Goal: Task Accomplishment & Management: Manage account settings

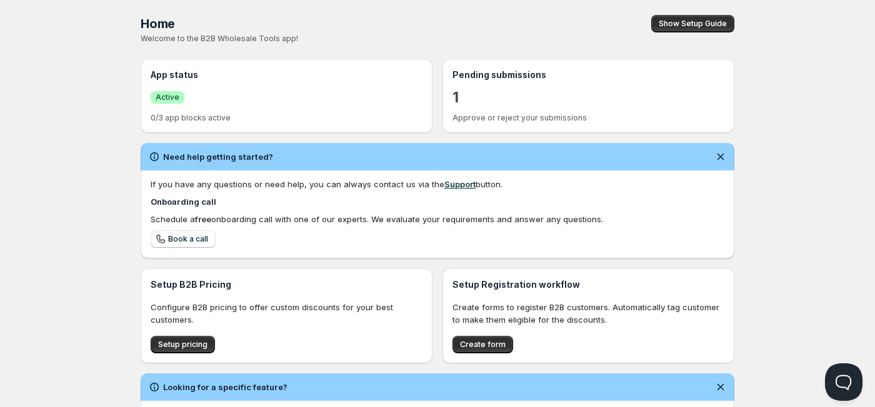
click at [455, 102] on p "1" at bounding box center [455, 97] width 6 height 20
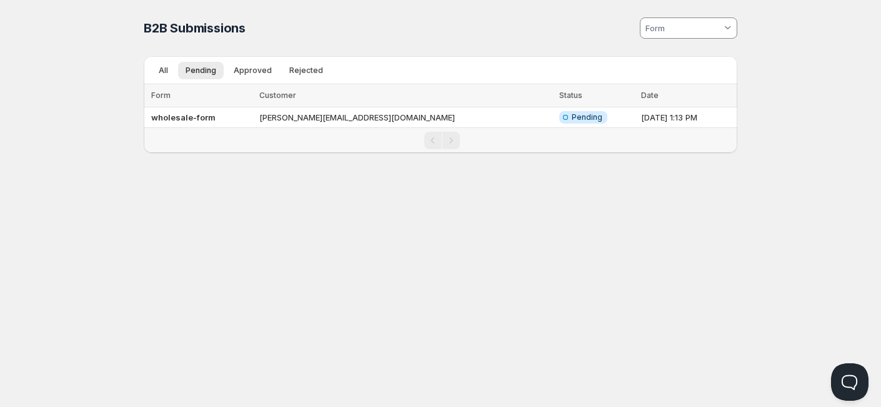
click at [328, 206] on div "Home Pricing Price lists Checkout Forms Submissions Settings Features Plans B2B…" at bounding box center [440, 203] width 881 height 407
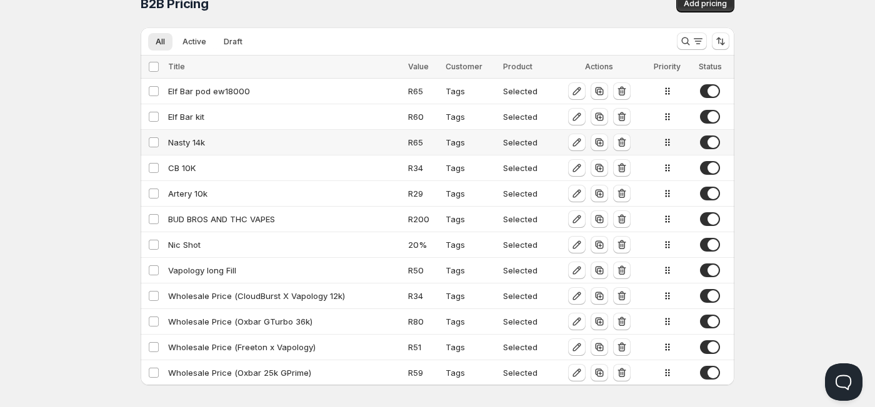
scroll to position [30, 0]
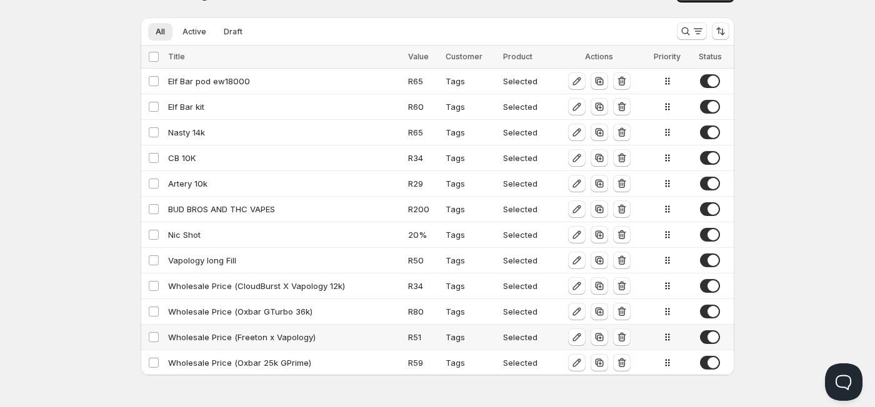
click at [249, 339] on div "Wholesale Price (Freeton x Vapology)" at bounding box center [284, 337] width 232 height 12
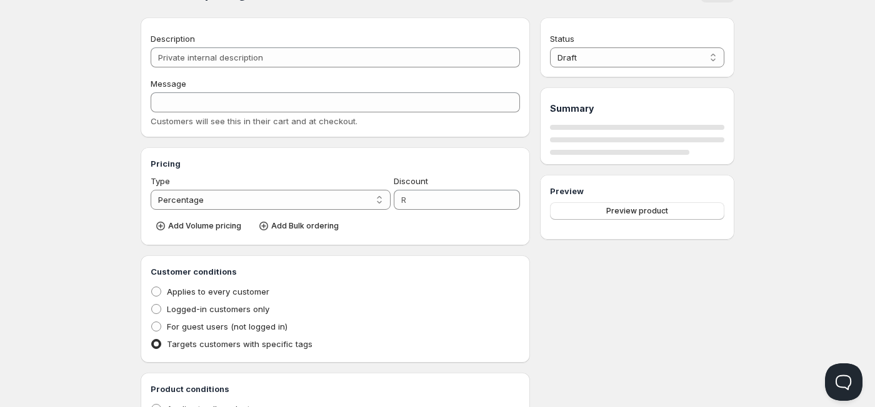
type input "Wholesale Price (Freeton x Vapology)"
type input "WHOLESALE_PRICE_(FREETON_X_VAPOLOGY)"
select select "2"
type input "51"
radio input "true"
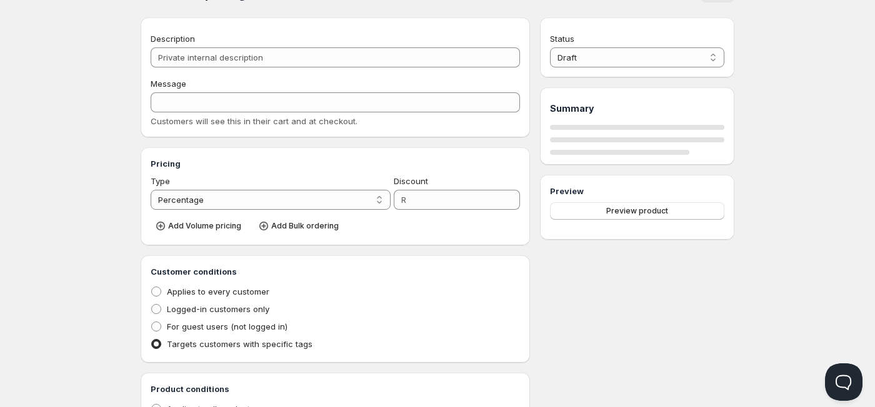
radio input "true"
select select "1"
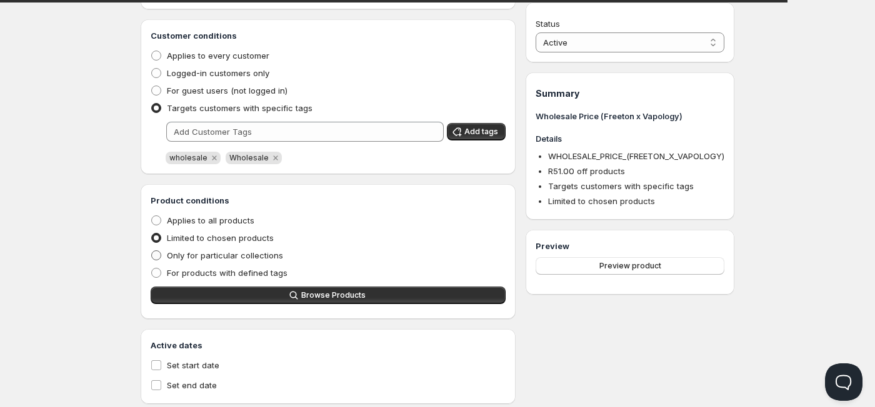
scroll to position [295, 0]
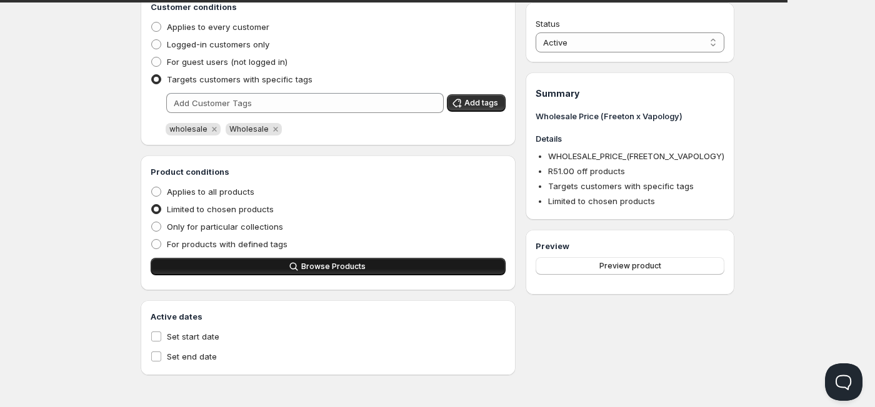
click at [314, 271] on span "Browse Products" at bounding box center [333, 267] width 64 height 10
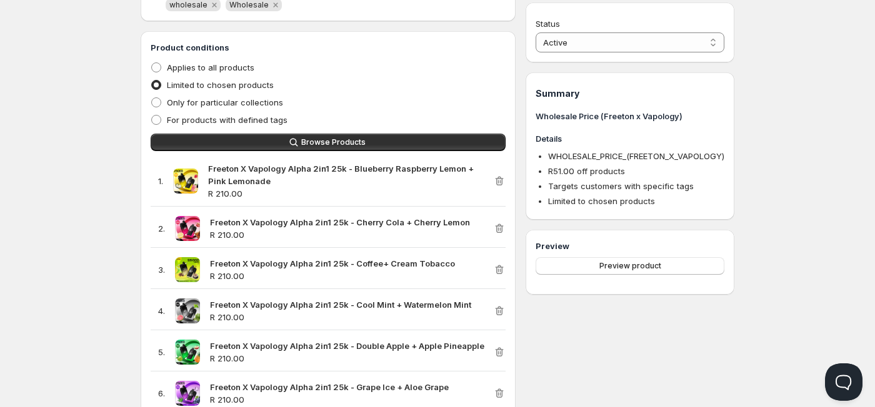
scroll to position [420, 0]
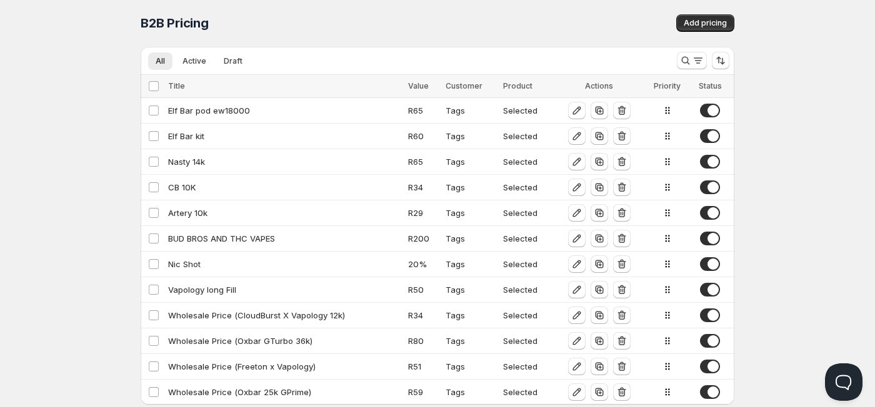
scroll to position [30, 0]
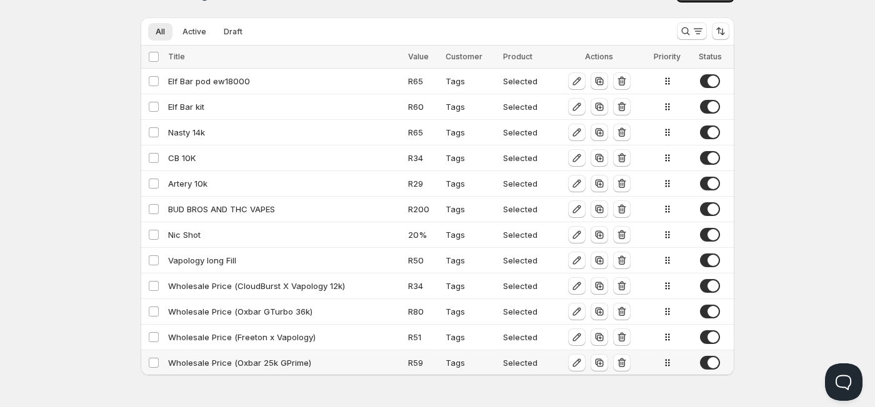
click at [317, 360] on div "Wholesale Price (Oxbar 25k GPrime)" at bounding box center [284, 363] width 232 height 12
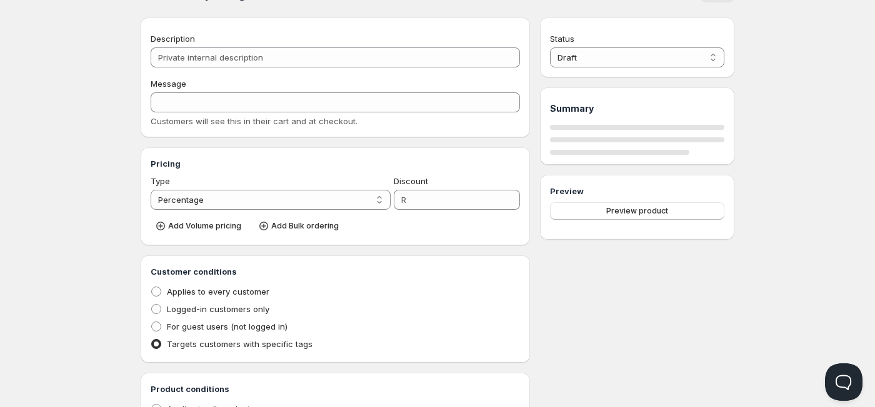
type input "Wholesale Price (Oxbar 25k GPrime)"
type input "WHOLESALE_PRICE"
select select "2"
type input "59"
radio input "true"
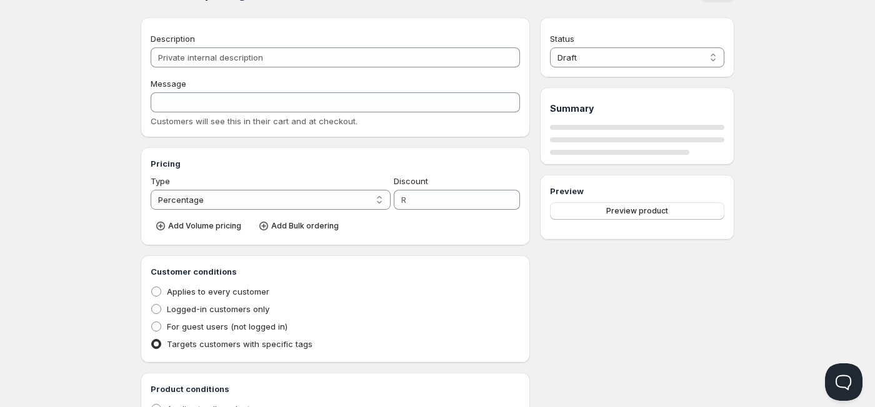
radio input "true"
select select "1"
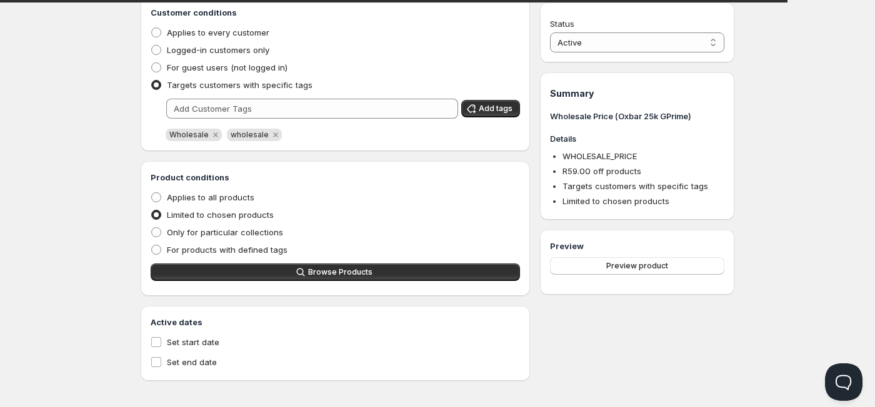
scroll to position [295, 0]
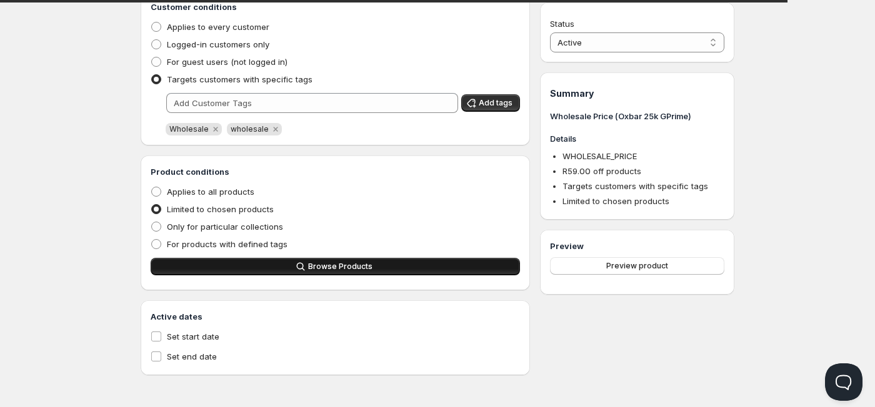
click at [281, 271] on button "Browse Products" at bounding box center [335, 266] width 369 height 17
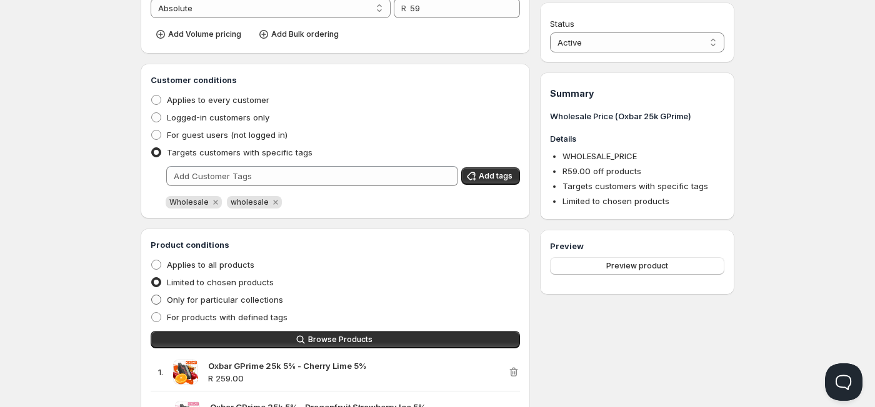
scroll to position [0, 0]
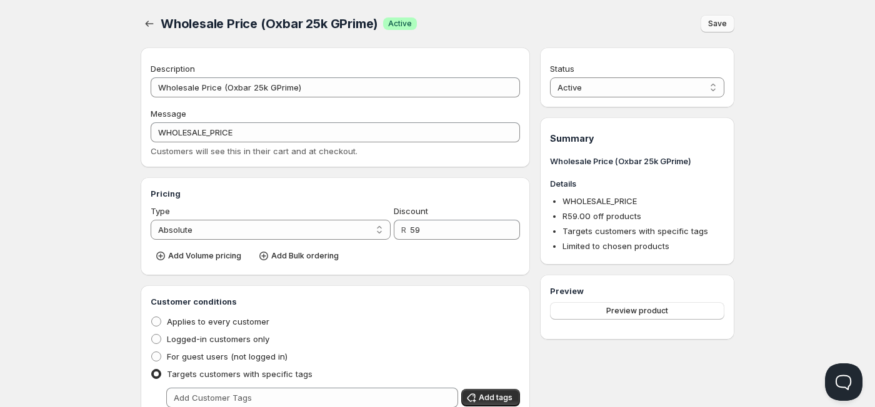
click at [718, 28] on span "Save" at bounding box center [717, 24] width 19 height 10
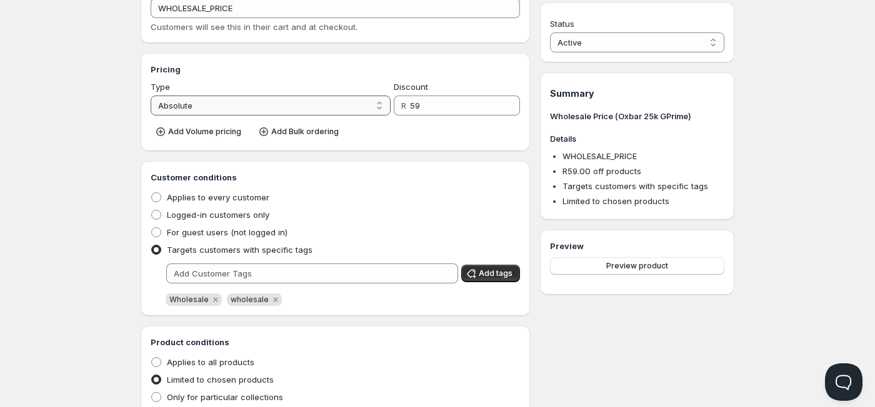
scroll to position [312, 0]
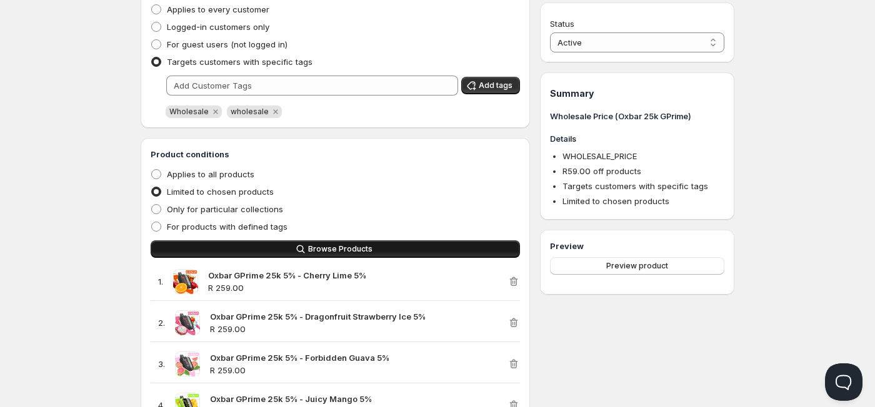
click at [339, 251] on span "Browse Products" at bounding box center [340, 249] width 64 height 10
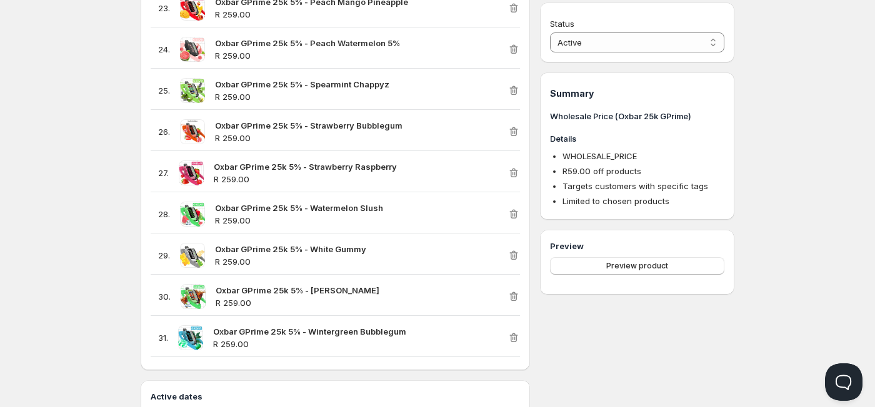
scroll to position [1323, 0]
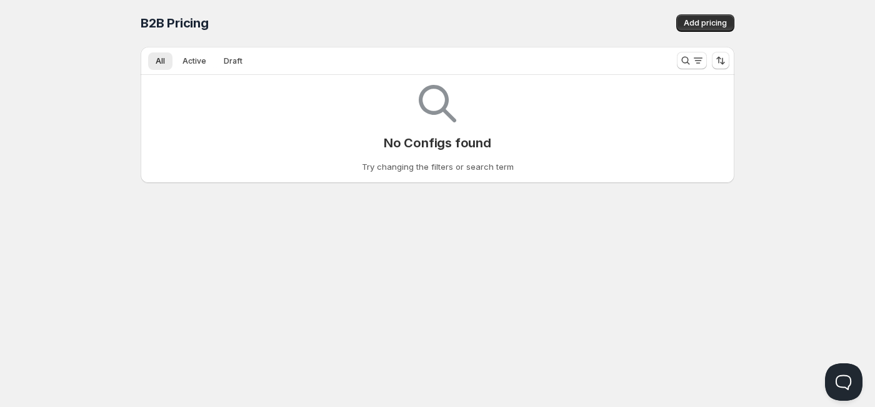
scroll to position [30, 0]
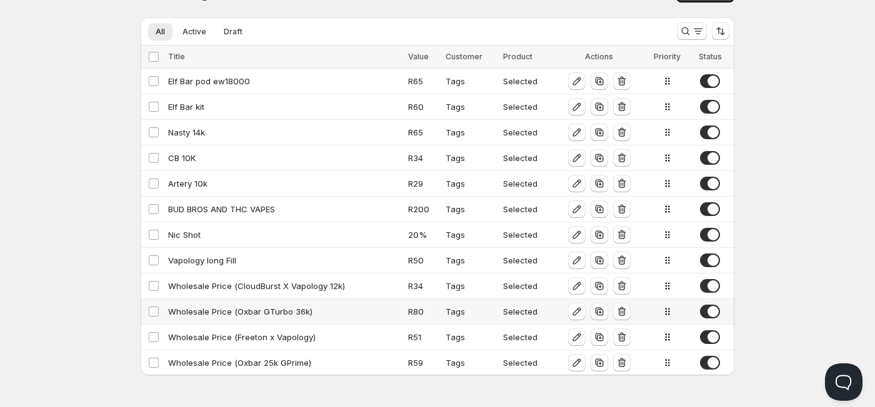
click at [219, 312] on div "Wholesale Price (Oxbar GTurbo 36k)" at bounding box center [284, 312] width 232 height 12
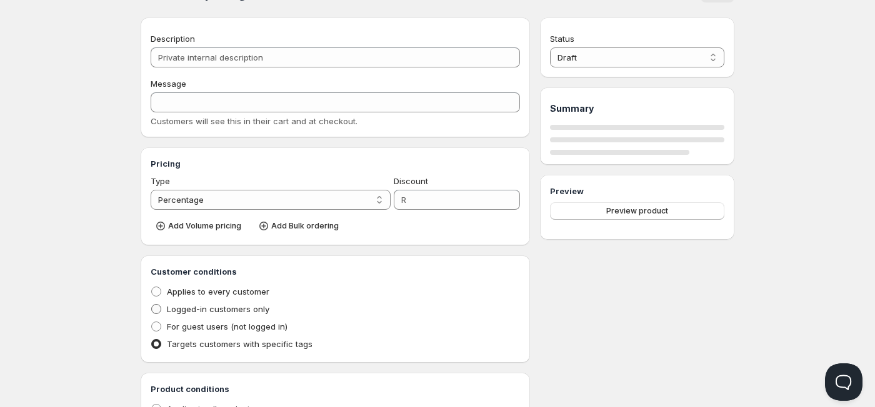
type input "Wholesale Price (Oxbar GTurbo 36k)"
type input "WHOLESALE_PRICE"
select select "2"
type input "80"
radio input "true"
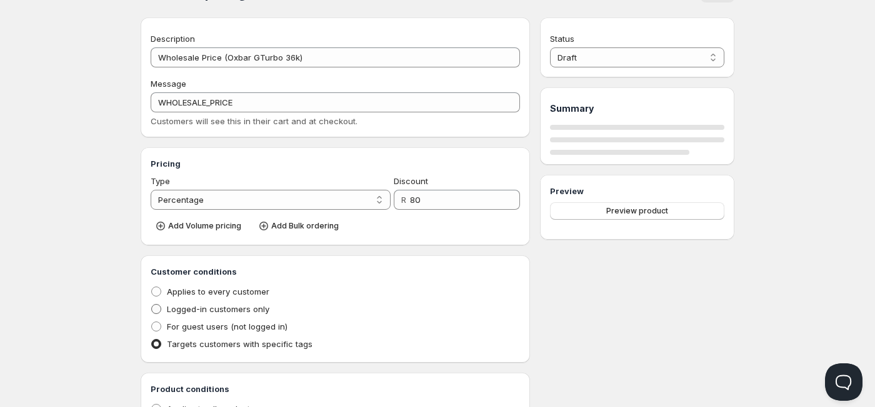
radio input "true"
select select "1"
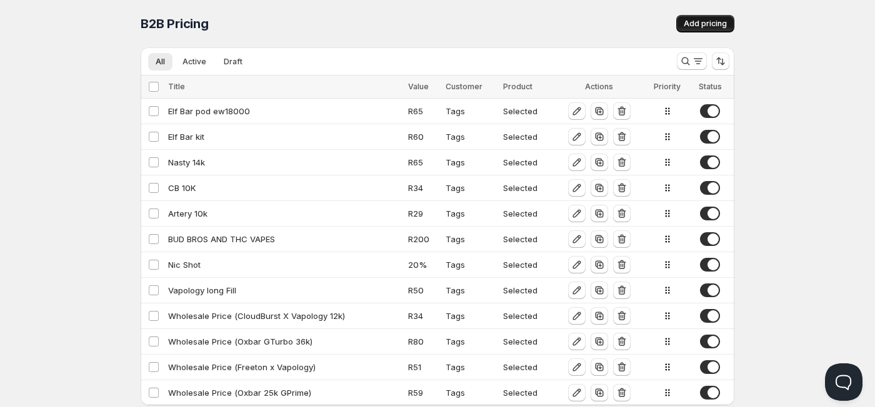
click at [705, 27] on span "Add pricing" at bounding box center [704, 24] width 43 height 10
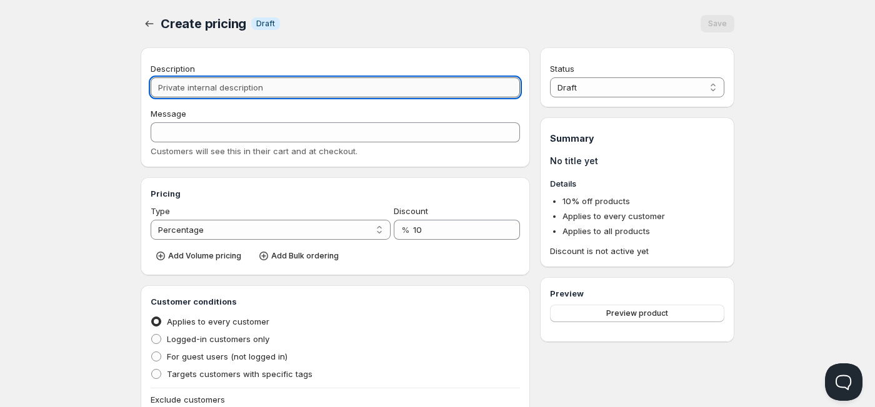
click at [223, 87] on input "Description" at bounding box center [335, 87] width 369 height 20
type input "o"
type input "O"
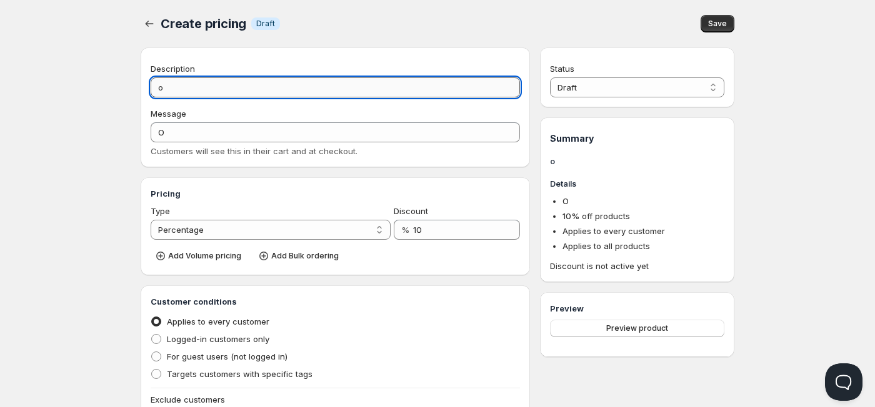
type input "ox"
type input "OX"
type input "oxb"
type input "OXB"
type input "oxba"
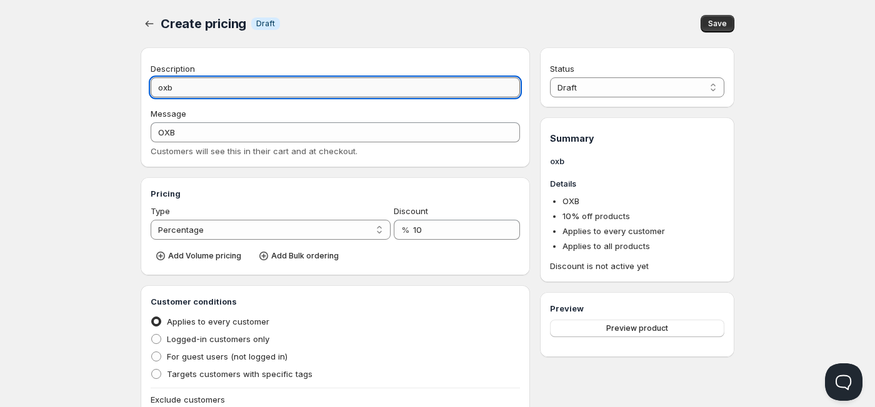
type input "OXBA"
type input "oxbar"
type input "OXBAR"
type input "oxbar x"
type input "OXBAR_X"
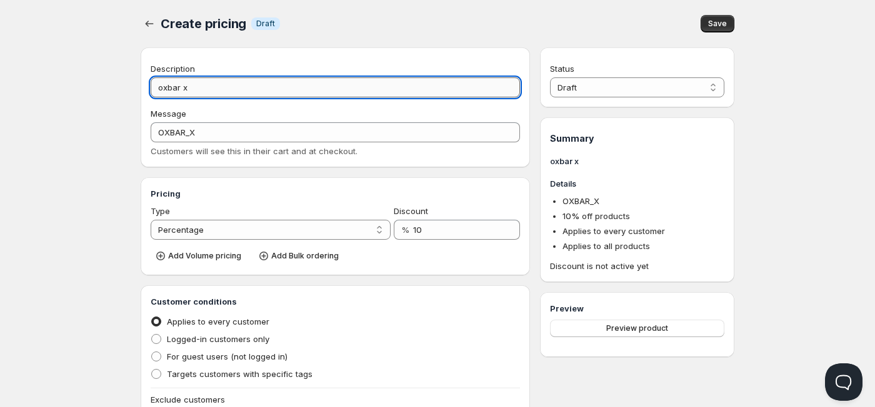
type input "oxbar x d"
type input "OXBAR_X_D"
type input "oxbar x dr"
type input "OXBAR_X_DR"
type input "oxbar x dr v"
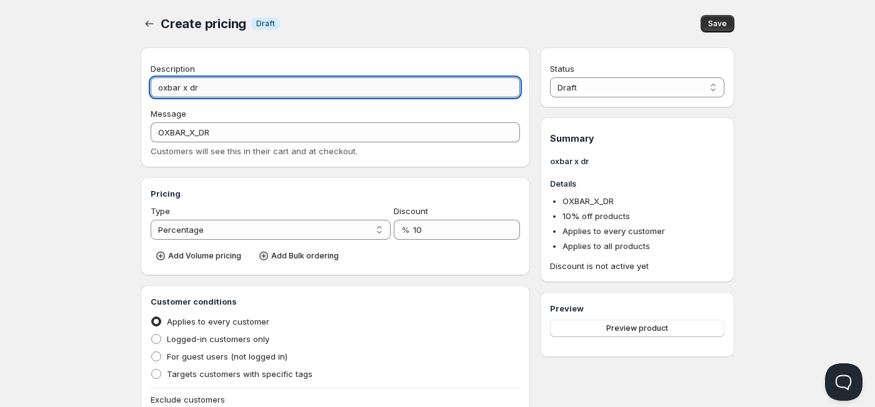
type input "OXBAR_X_DR_V"
type input "oxbar x dr va"
type input "OXBAR_X_DR_VA"
type input "oxbar x dr vap"
type input "OXBAR_X_DR_VAP"
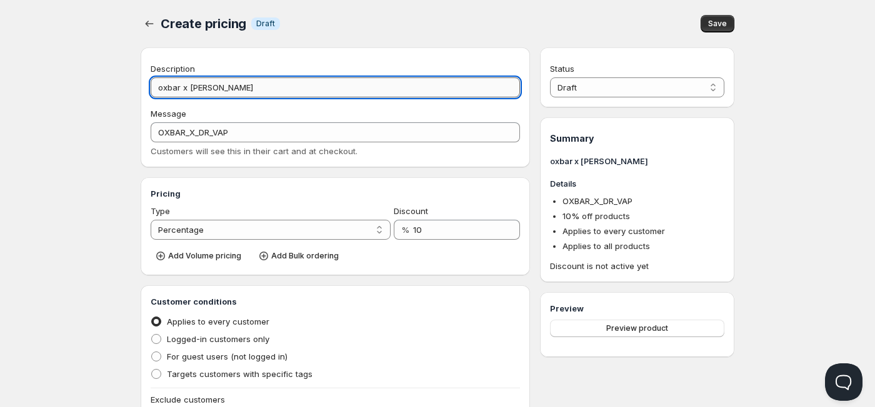
type input "oxbar x dr vape"
type input "OXBAR_X_DR_VAPE"
type input "oxbar x dr vapes"
type input "OXBAR_X_DR_VAPES"
type input "oxbar x dr vapes"
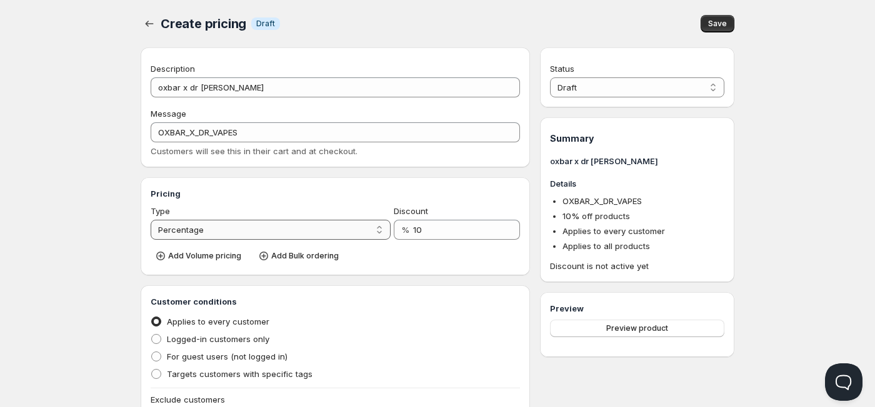
click at [378, 235] on select "Percentage Absolute" at bounding box center [271, 230] width 240 height 20
select select "2"
click at [151, 220] on select "Percentage Absolute" at bounding box center [271, 230] width 240 height 20
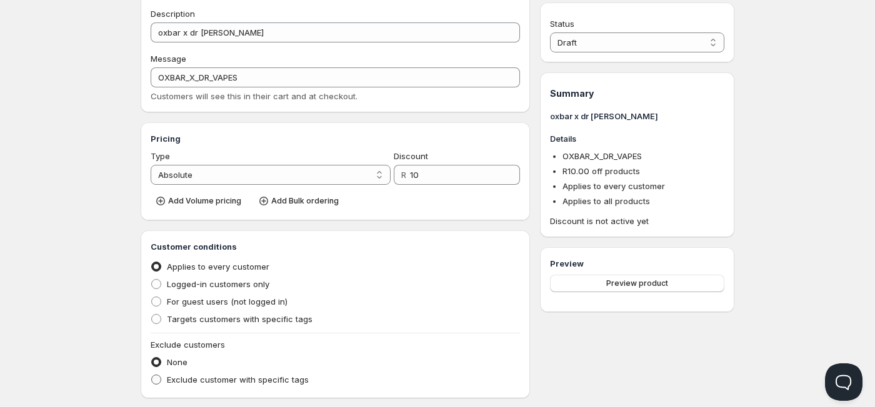
scroll to position [125, 0]
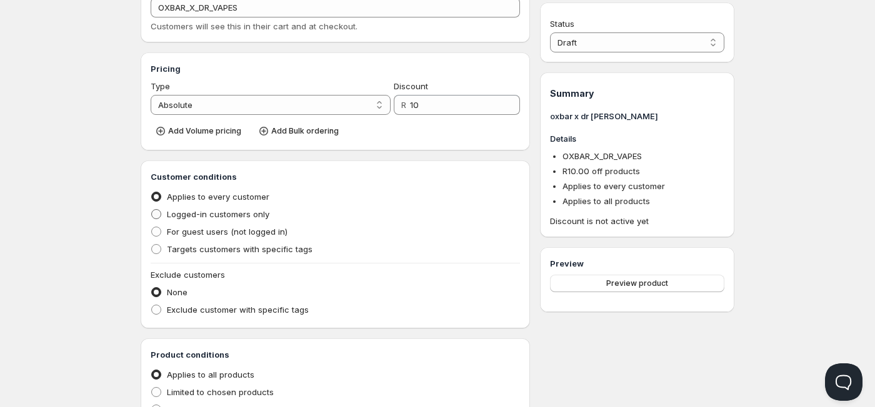
click at [161, 215] on span at bounding box center [156, 214] width 10 height 10
click at [152, 210] on input "Logged-in customers only" at bounding box center [151, 209] width 1 height 1
radio input "true"
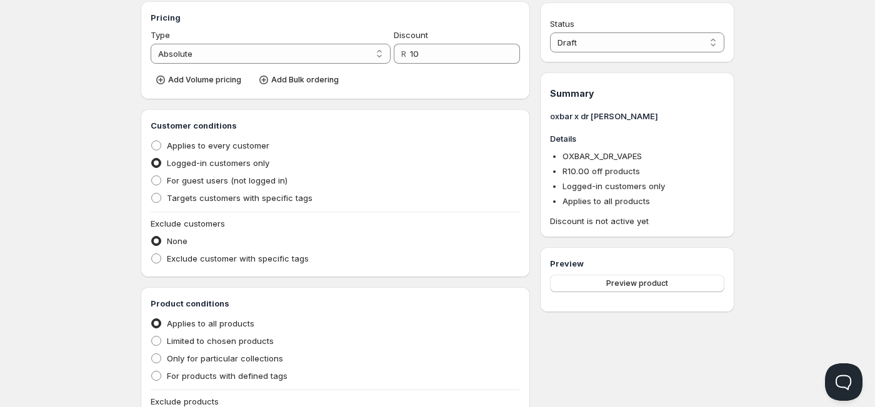
scroll to position [312, 0]
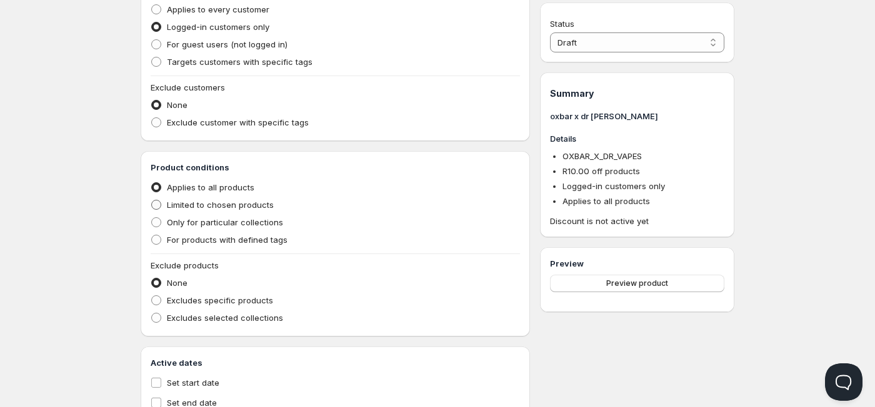
click at [158, 208] on span at bounding box center [156, 205] width 10 height 10
click at [152, 201] on input "Limited to chosen products" at bounding box center [151, 200] width 1 height 1
radio input "true"
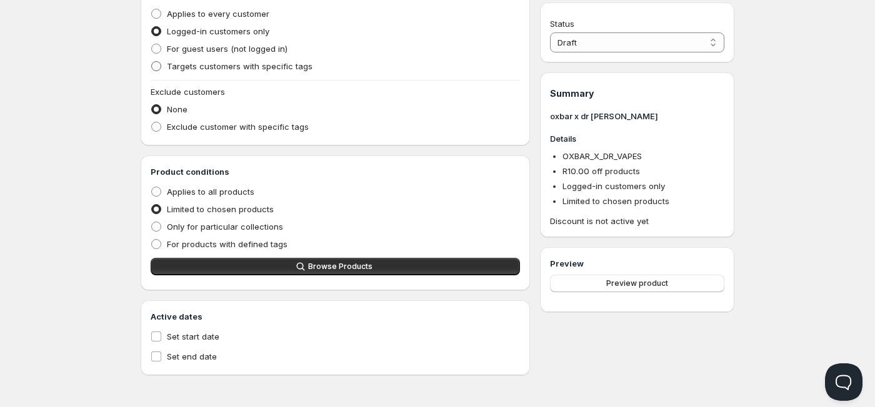
click at [160, 66] on span at bounding box center [156, 66] width 10 height 10
click at [152, 62] on input "Targets customers with specific tags" at bounding box center [151, 61] width 1 height 1
radio input "true"
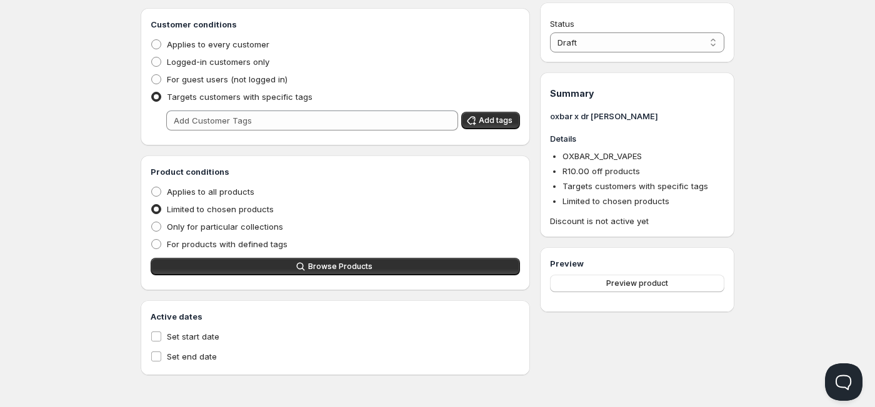
scroll to position [277, 0]
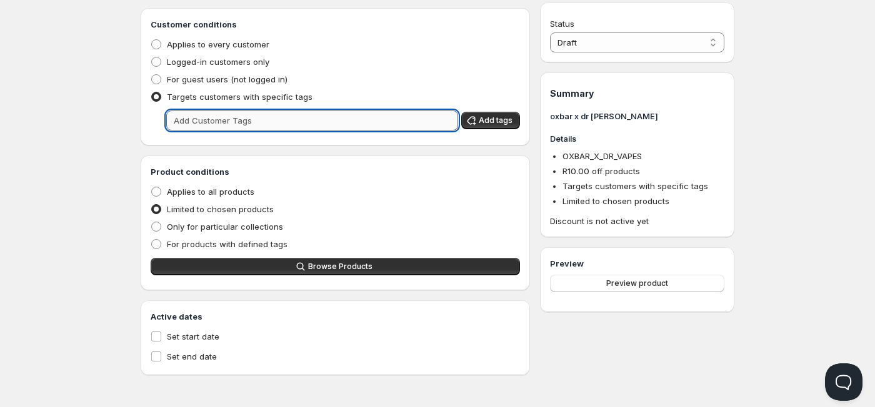
click at [211, 122] on input "text" at bounding box center [312, 121] width 292 height 20
type input "Wholesale"
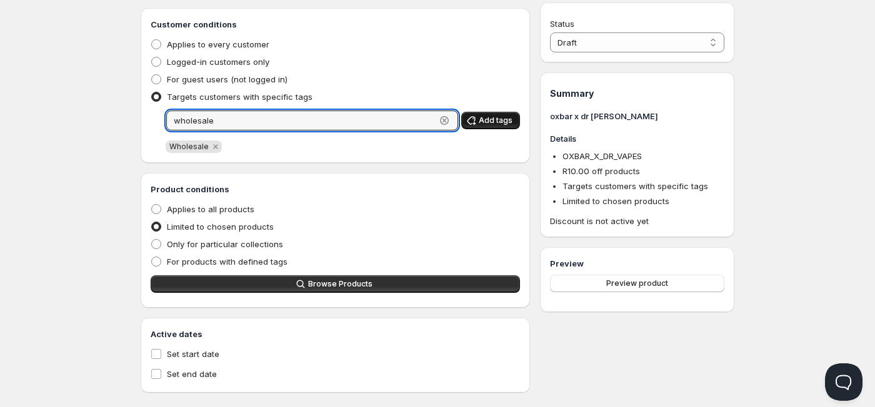
type input "wholesale"
click at [495, 116] on button "Add tags" at bounding box center [490, 120] width 59 height 17
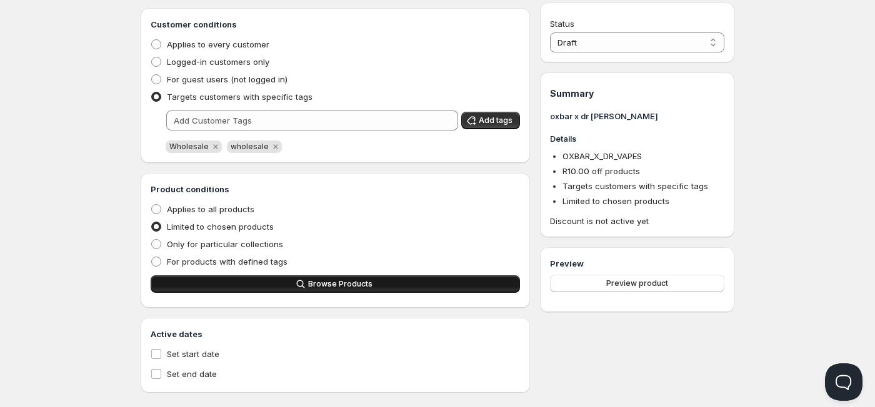
click at [310, 284] on span "Browse Products" at bounding box center [340, 284] width 64 height 10
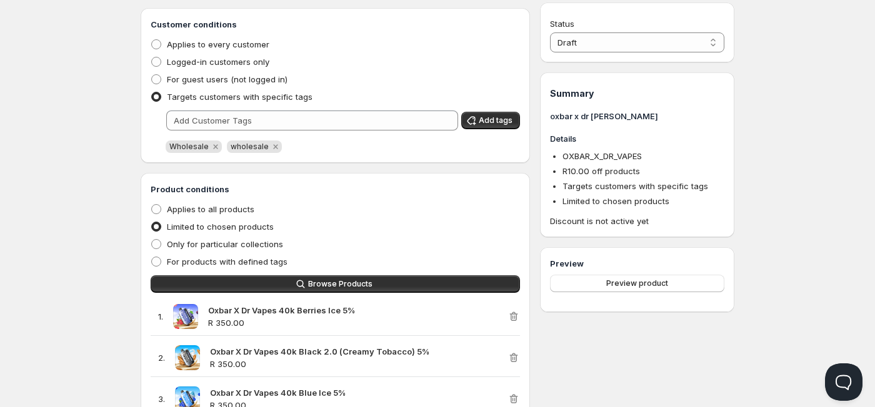
click at [701, 30] on div "Status Draft Active Draft" at bounding box center [637, 34] width 174 height 35
click at [704, 51] on select "Draft Active" at bounding box center [637, 42] width 174 height 20
select select "1"
click at [550, 32] on select "Draft Active" at bounding box center [637, 42] width 174 height 20
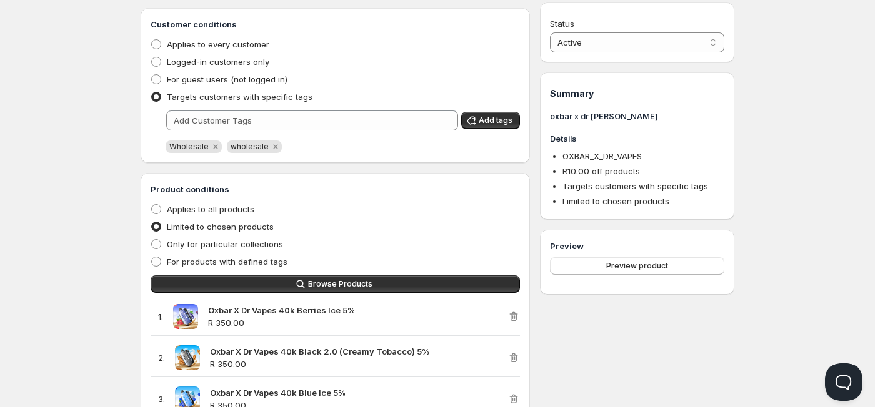
scroll to position [152, 0]
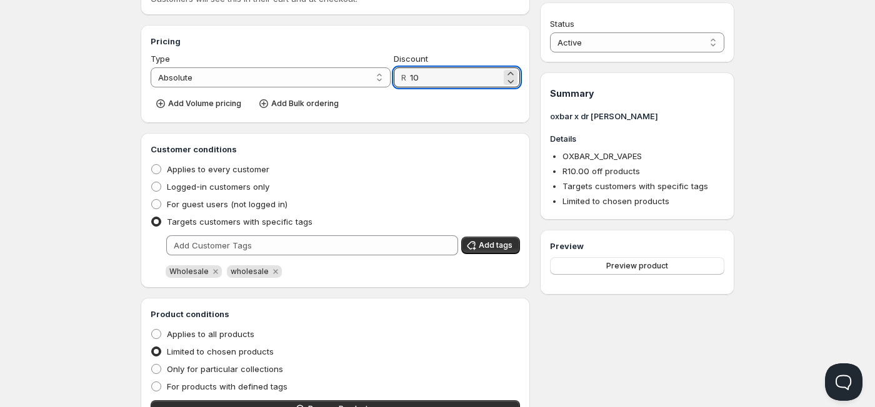
drag, startPoint x: 420, startPoint y: 76, endPoint x: 400, endPoint y: 76, distance: 20.0
click at [400, 76] on div "R 10" at bounding box center [457, 77] width 126 height 20
type input "95"
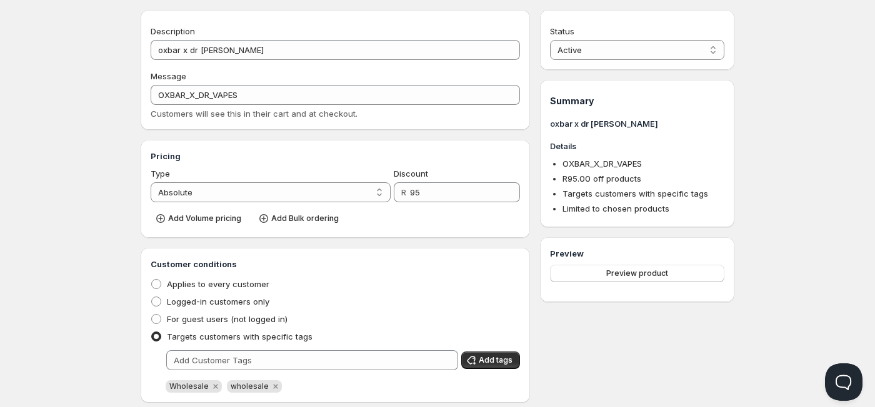
scroll to position [0, 0]
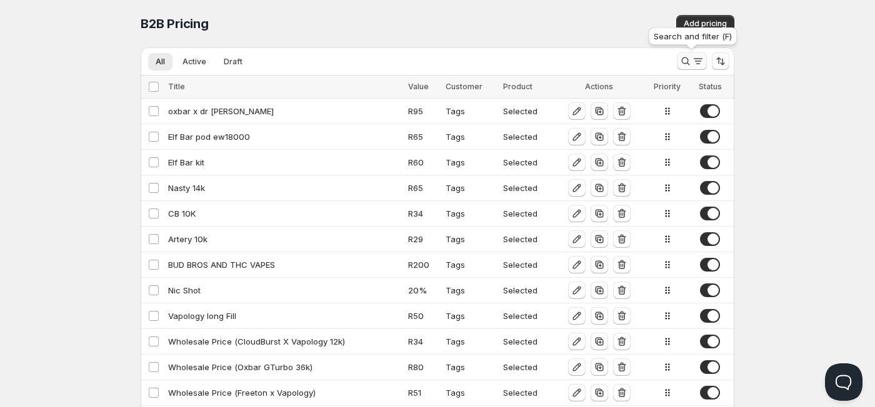
click at [678, 67] on button "Search and filter results" at bounding box center [692, 60] width 30 height 17
click at [696, 27] on span "Add pricing" at bounding box center [704, 24] width 43 height 10
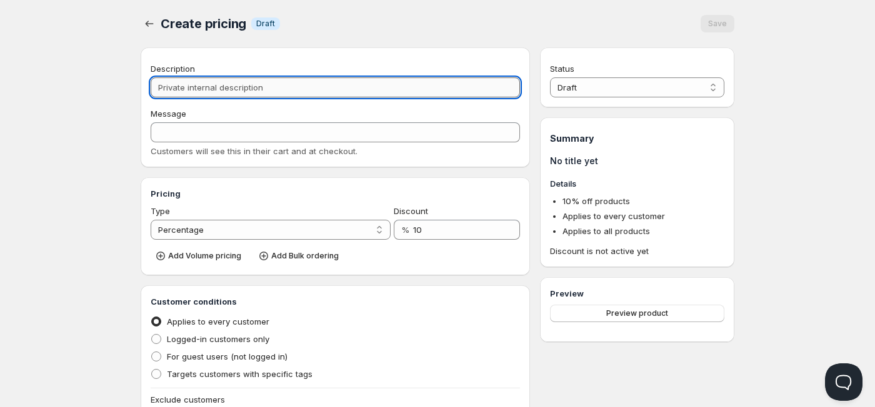
click at [257, 91] on input "Description" at bounding box center [335, 87] width 369 height 20
type input "P"
type input "PA"
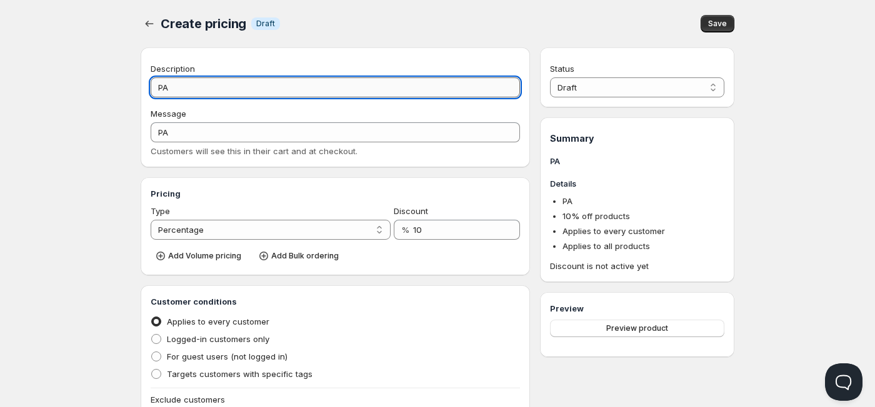
type input "P"
type input "PO"
type input "POP"
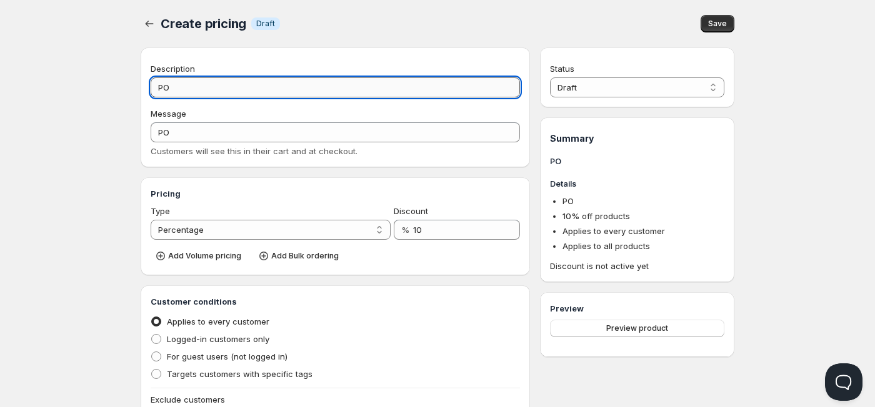
type input "POP"
type input "POPH"
type input "POPHI"
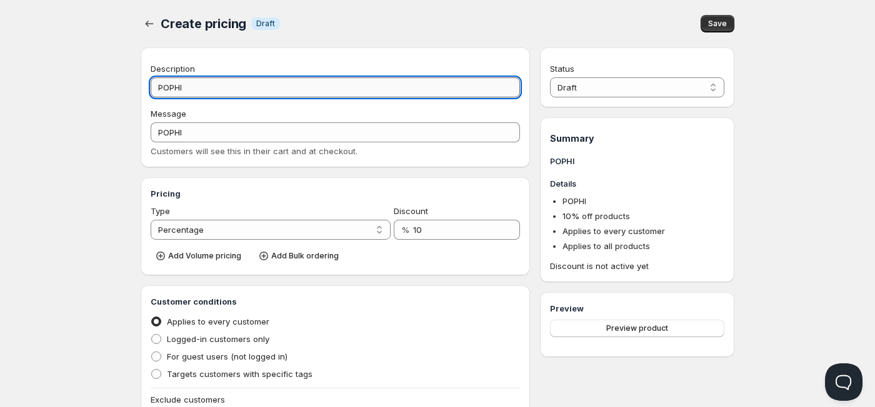
type input "POPHIT"
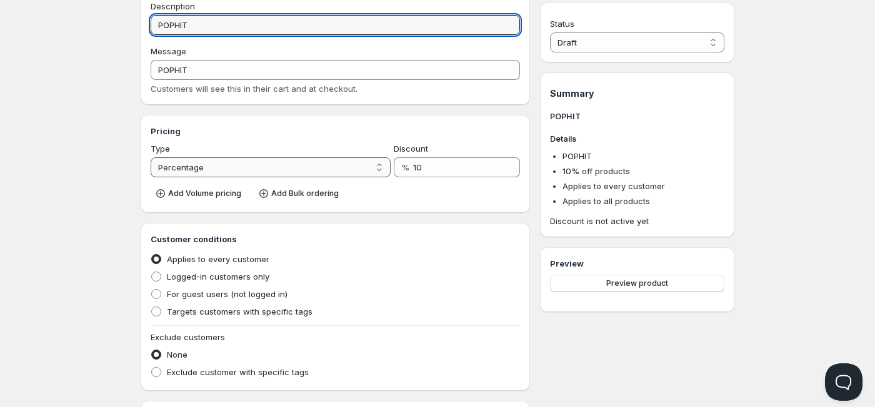
type input "POPHIT"
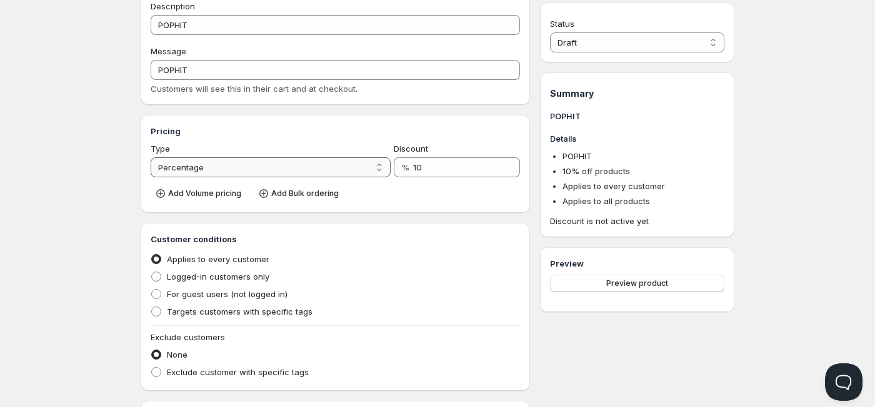
click at [352, 171] on select "Percentage Absolute" at bounding box center [271, 167] width 240 height 20
select select "2"
click at [151, 157] on select "Percentage Absolute" at bounding box center [271, 167] width 240 height 20
click at [159, 274] on span at bounding box center [156, 277] width 10 height 10
click at [152, 272] on input "Logged-in customers only" at bounding box center [151, 272] width 1 height 1
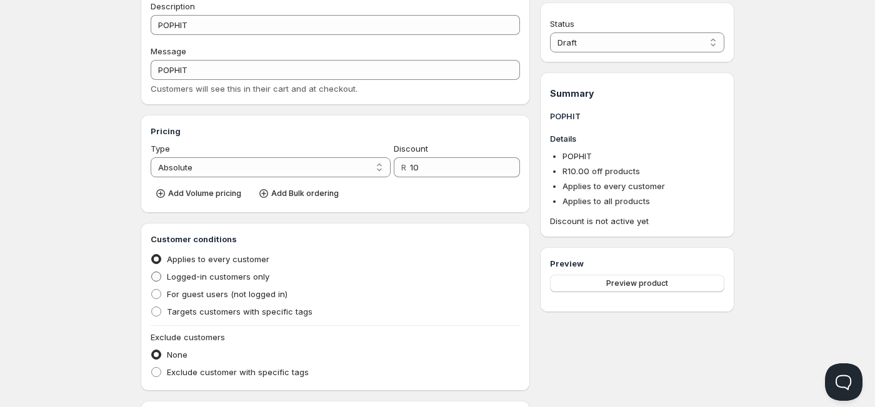
radio input "true"
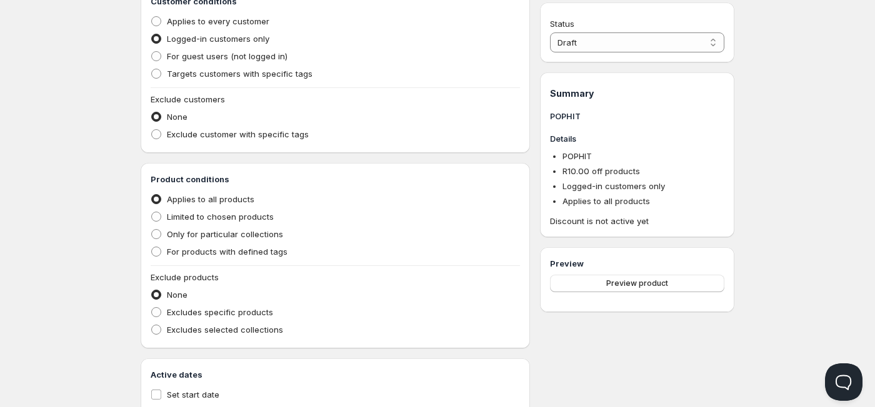
scroll to position [312, 0]
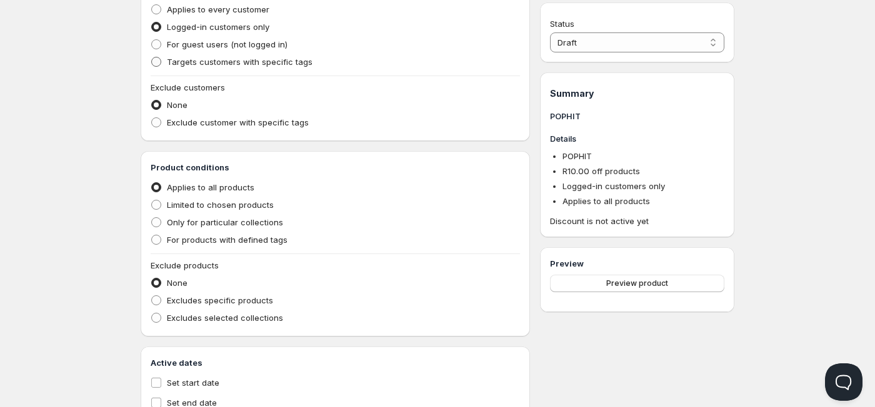
click at [151, 65] on span at bounding box center [156, 62] width 10 height 10
click at [151, 57] on input "Targets customers with specific tags" at bounding box center [151, 57] width 1 height 1
radio input "true"
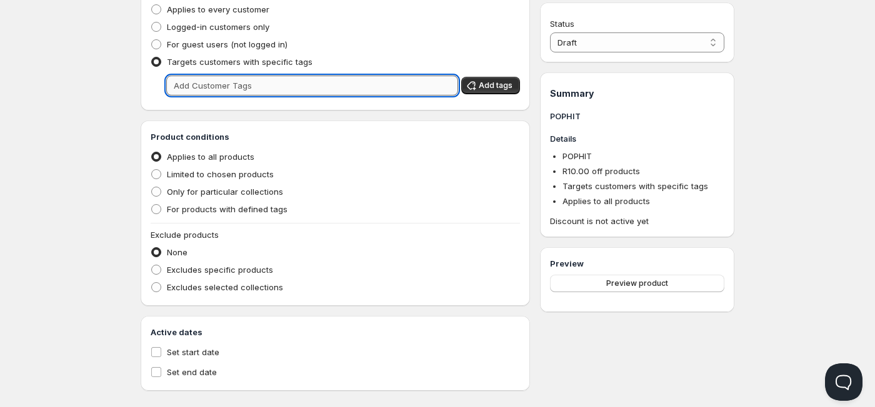
click at [199, 91] on input "text" at bounding box center [312, 86] width 292 height 20
type input "w"
type input "Wholesale"
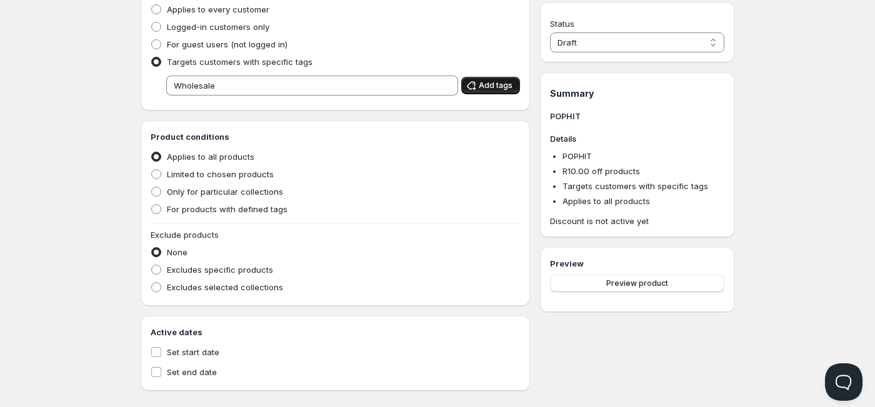
click at [477, 87] on icon "button" at bounding box center [471, 85] width 12 height 12
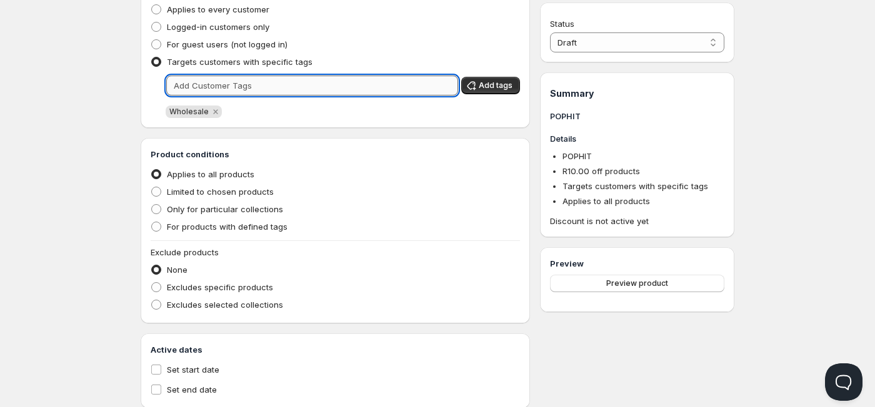
click at [292, 85] on input "text" at bounding box center [312, 86] width 292 height 20
type input "wholesale"
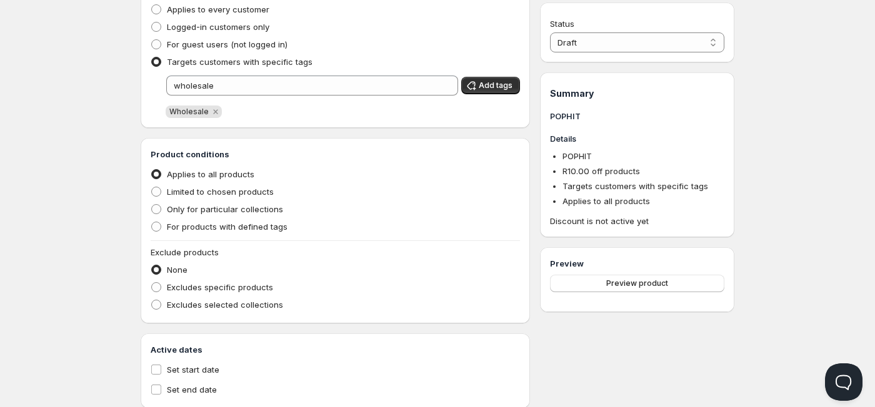
click at [496, 95] on div "wholesale Clear Add tags" at bounding box center [335, 86] width 369 height 20
click at [477, 87] on icon "button" at bounding box center [471, 85] width 12 height 12
click at [156, 191] on span at bounding box center [156, 192] width 10 height 10
click at [152, 187] on input "Limited to chosen products" at bounding box center [151, 187] width 1 height 1
radio input "true"
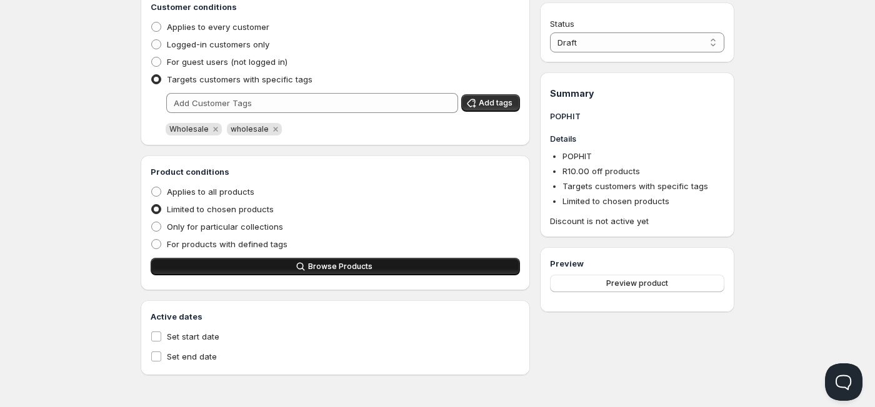
scroll to position [295, 0]
click at [297, 266] on icon "button" at bounding box center [300, 267] width 12 height 12
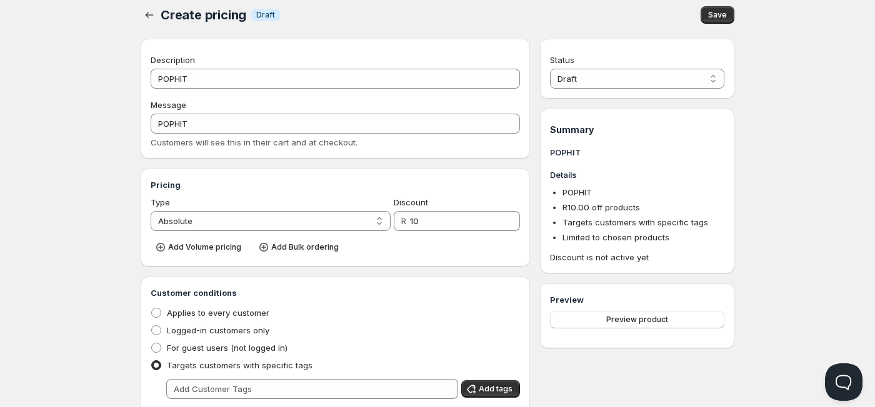
scroll to position [0, 0]
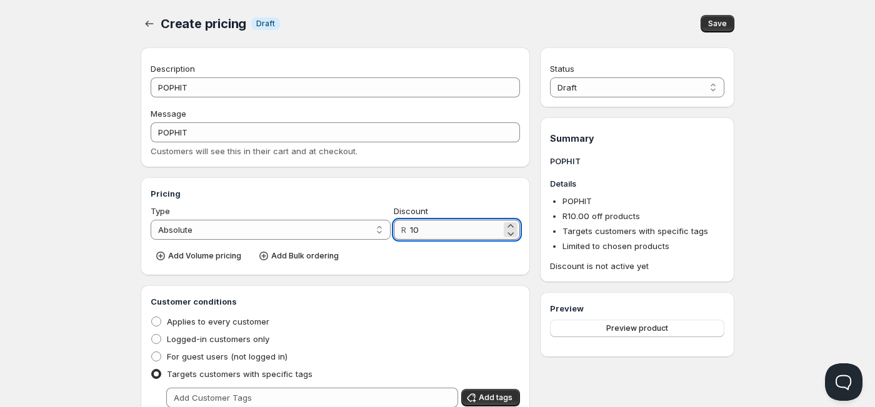
click at [423, 236] on input "10" at bounding box center [455, 230] width 91 height 20
drag, startPoint x: 427, startPoint y: 241, endPoint x: 397, endPoint y: 241, distance: 30.6
click at [397, 241] on div "Pricing Type Percentage Absolute Absolute Discount R 10 Add Volume pricing Add …" at bounding box center [335, 226] width 369 height 78
drag, startPoint x: 429, startPoint y: 227, endPoint x: 412, endPoint y: 229, distance: 16.4
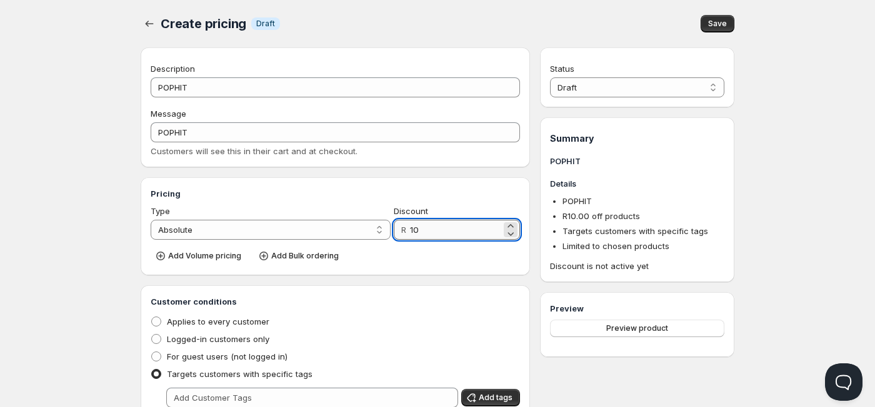
click at [412, 229] on input "10" at bounding box center [455, 230] width 91 height 20
type input "90"
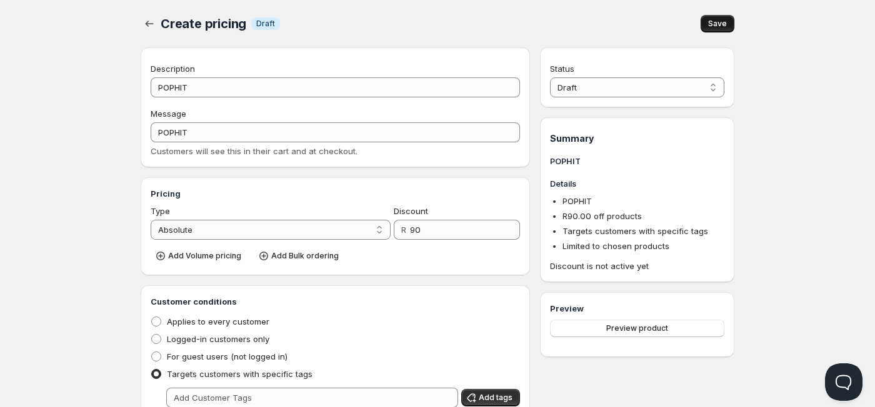
click at [730, 24] on button "Save" at bounding box center [717, 23] width 34 height 17
click at [664, 91] on select "Draft Active" at bounding box center [637, 87] width 174 height 20
select select "1"
click at [550, 77] on select "Draft Active" at bounding box center [637, 87] width 174 height 20
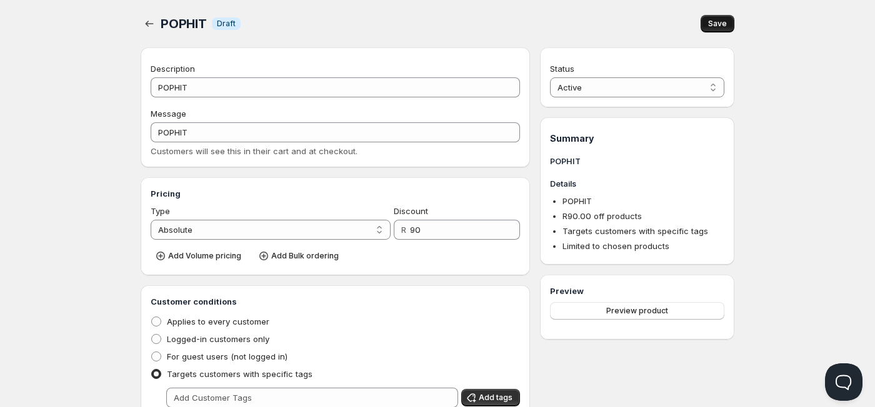
click at [718, 26] on span "Save" at bounding box center [717, 24] width 19 height 10
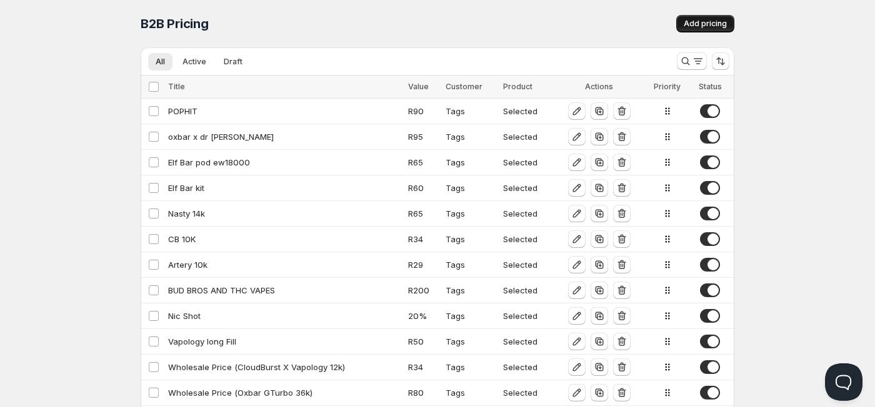
click at [712, 19] on span "Add pricing" at bounding box center [704, 24] width 43 height 10
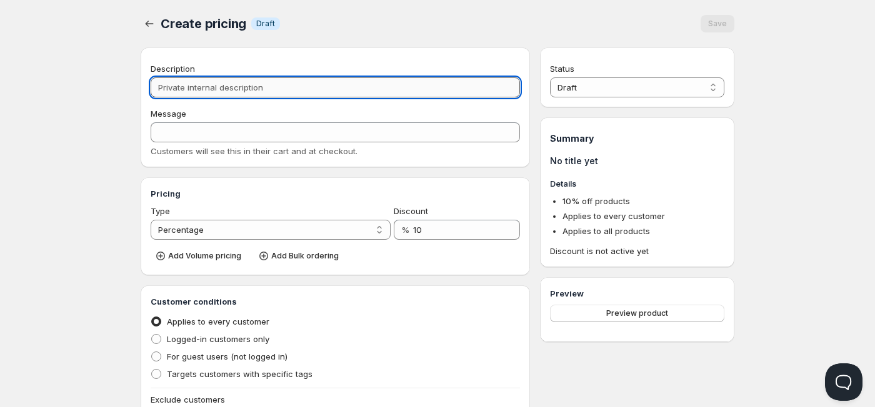
click at [261, 87] on input "Description" at bounding box center [335, 87] width 369 height 20
type input "T"
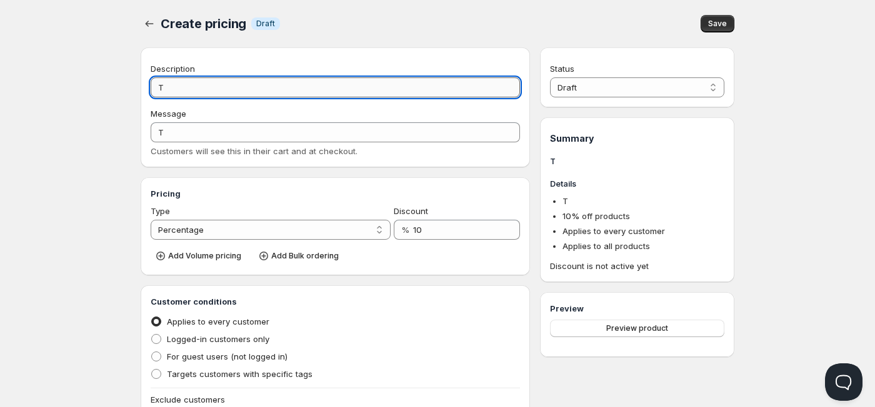
type input "Te"
type input "TE"
type input "Tes"
type input "TES"
type input "Tesl"
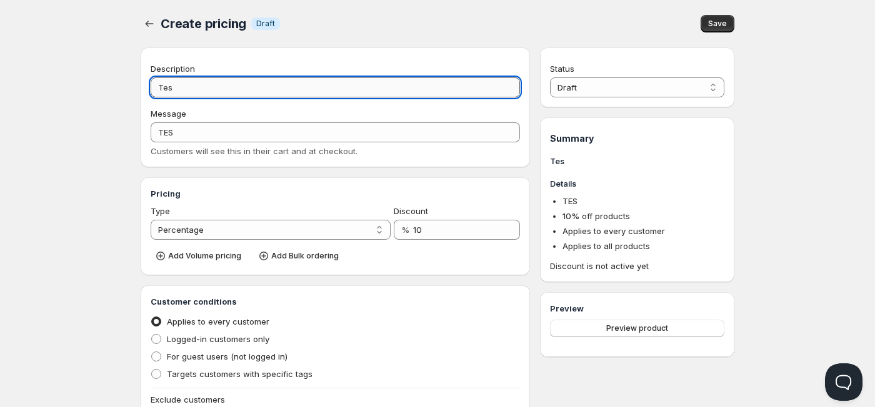
type input "TESL"
type input "Tesla"
type input "TESLA"
type input "Tesla B"
type input "TESLA_B"
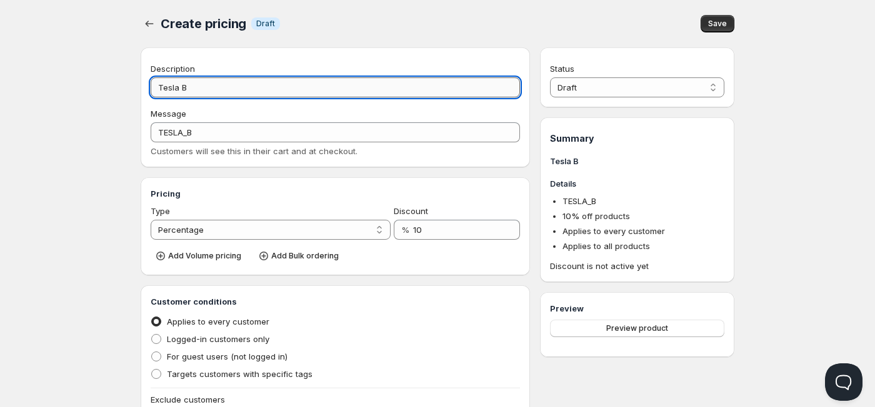
type input "Tesla Ba"
type input "TESLA_BA"
type input "Tesla Bar"
type input "TESLA_BAR"
type input "Tesla Bar"
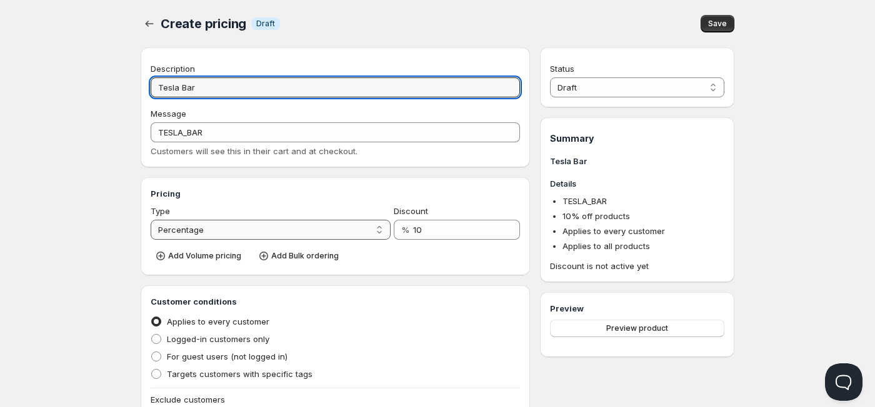
click at [379, 225] on select "Percentage Absolute" at bounding box center [271, 230] width 240 height 20
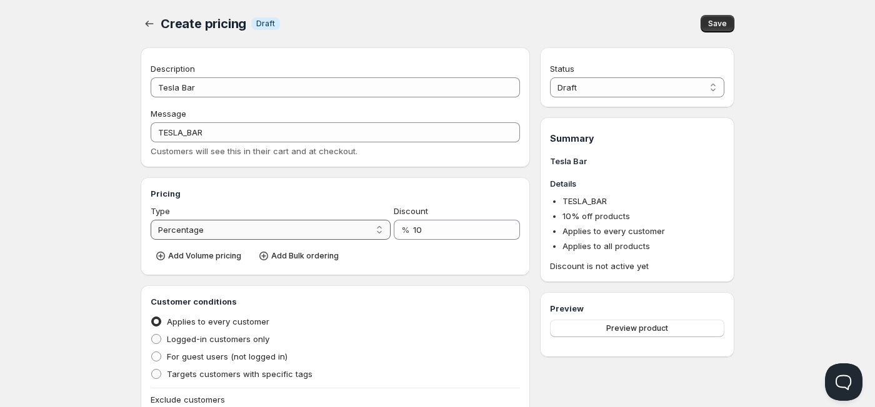
select select "2"
click at [151, 220] on select "Percentage Absolute" at bounding box center [271, 230] width 240 height 20
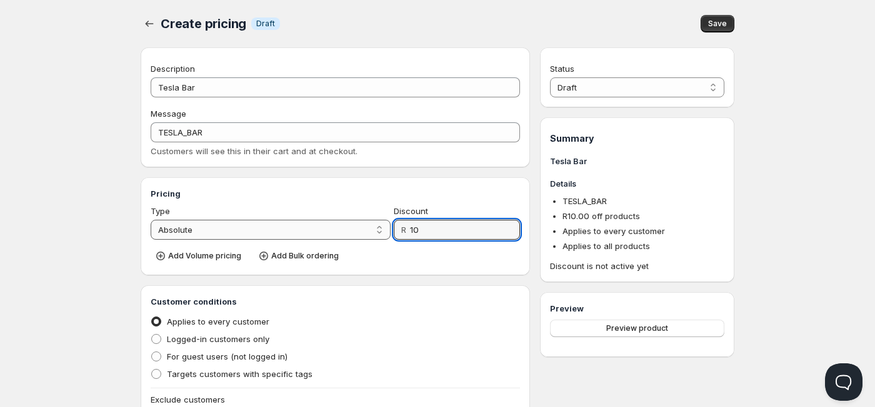
drag, startPoint x: 389, startPoint y: 232, endPoint x: 362, endPoint y: 233, distance: 26.9
click at [362, 233] on div "Type Percentage Absolute Absolute Discount R 10" at bounding box center [335, 222] width 369 height 35
click at [428, 321] on div "Applies to every customer" at bounding box center [335, 321] width 369 height 17
drag, startPoint x: 420, startPoint y: 227, endPoint x: 394, endPoint y: 228, distance: 26.2
click at [394, 228] on div "R 10" at bounding box center [457, 230] width 126 height 20
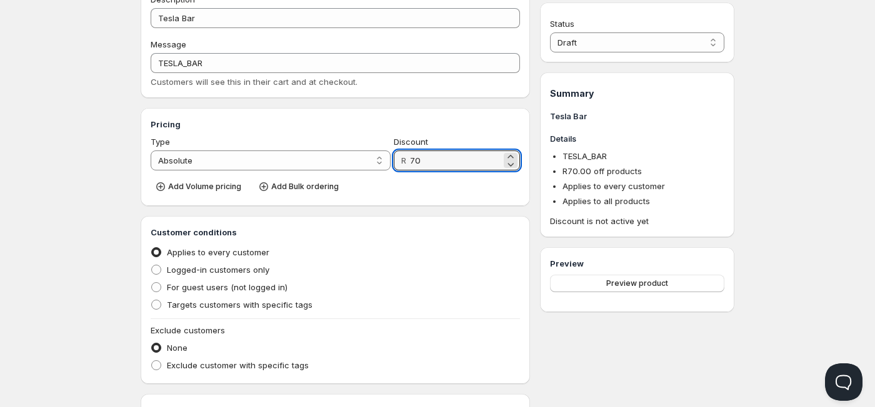
scroll to position [250, 0]
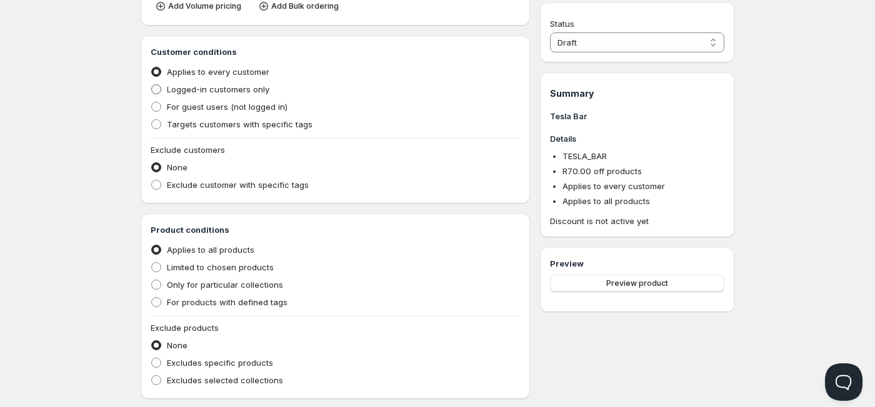
type input "70"
click at [155, 90] on span at bounding box center [156, 89] width 10 height 10
click at [152, 85] on input "Logged-in customers only" at bounding box center [151, 84] width 1 height 1
radio input "true"
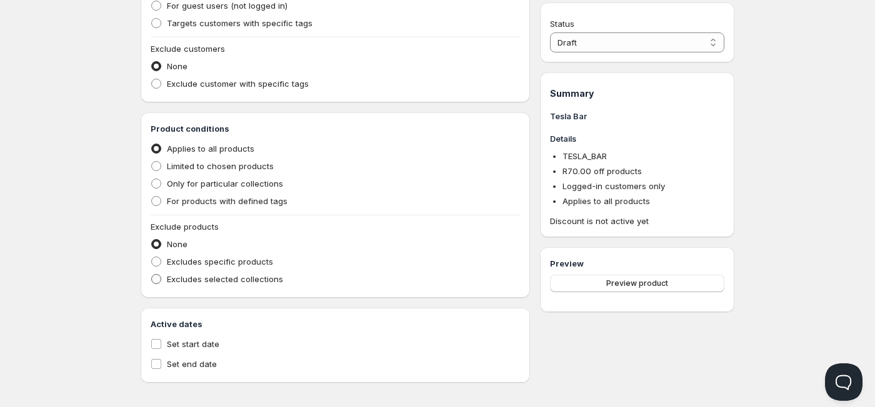
scroll to position [359, 0]
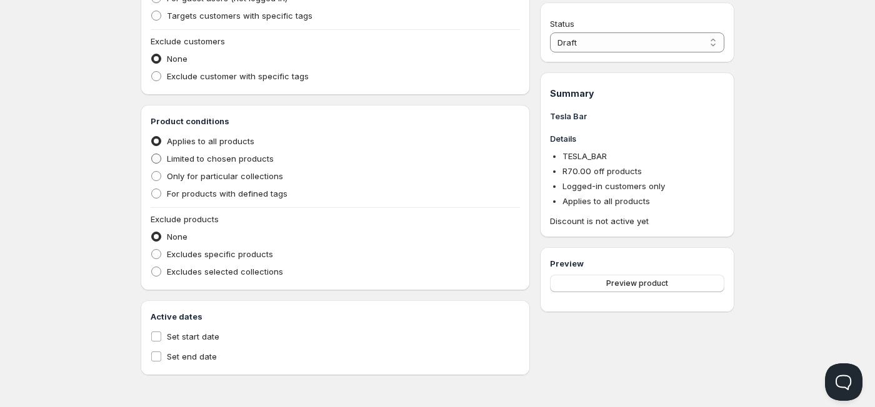
click at [155, 161] on span at bounding box center [156, 159] width 10 height 10
click at [152, 154] on input "Limited to chosen products" at bounding box center [151, 154] width 1 height 1
radio input "true"
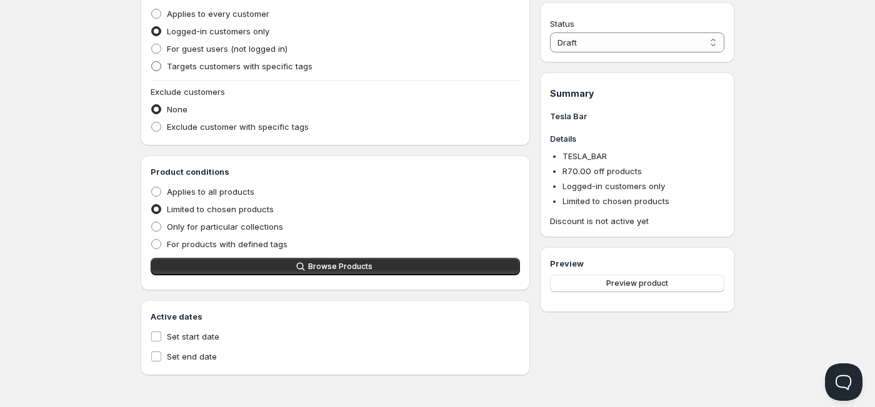
click at [164, 72] on label "Targets customers with specific tags" at bounding box center [232, 65] width 162 height 17
click at [152, 62] on input "Targets customers with specific tags" at bounding box center [151, 61] width 1 height 1
radio input "true"
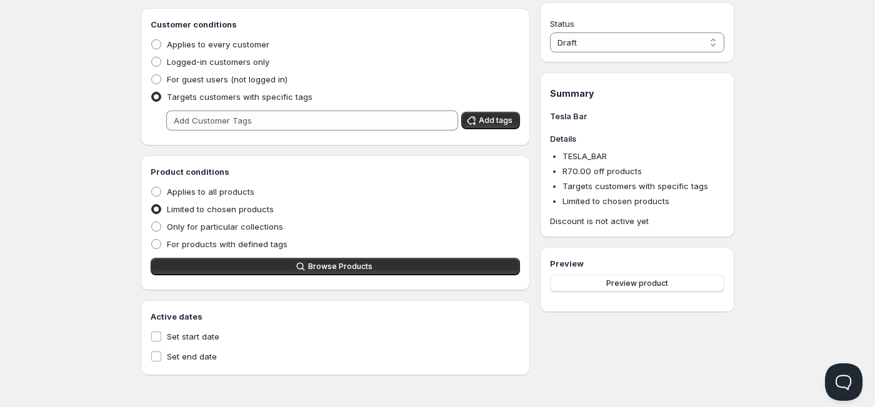
click at [222, 110] on div "Customer conditions Applies to every customer Logged-in customers only For gues…" at bounding box center [335, 76] width 369 height 117
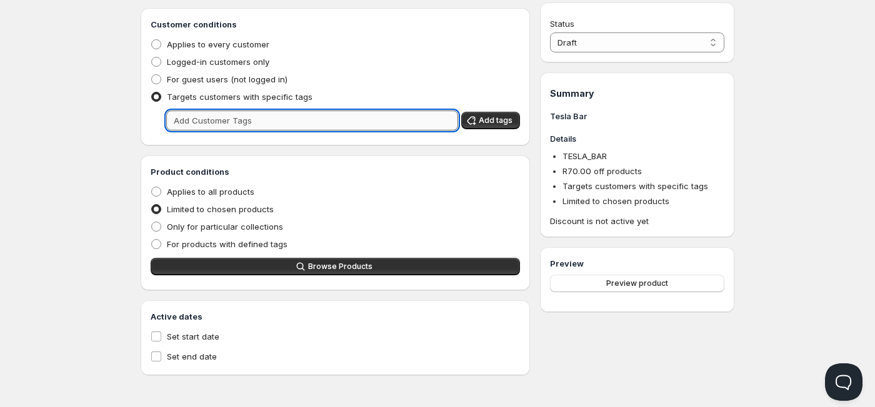
click at [223, 122] on input "text" at bounding box center [312, 121] width 292 height 20
type input "Wholesale"
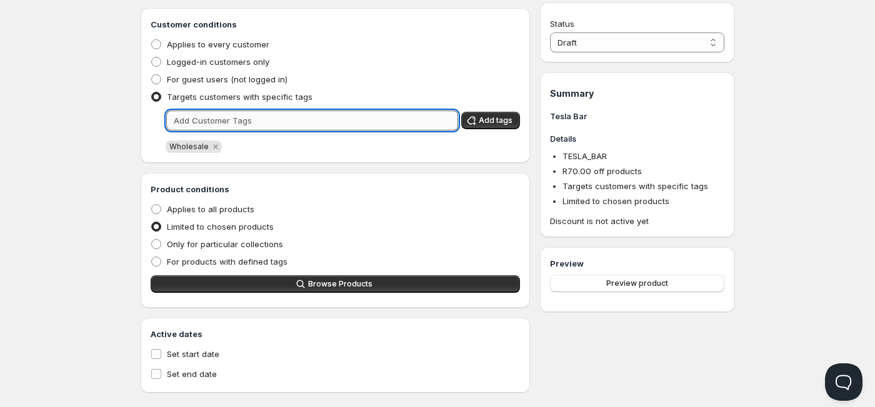
click at [223, 122] on input "text" at bounding box center [312, 121] width 292 height 20
type input "W"
type input "e"
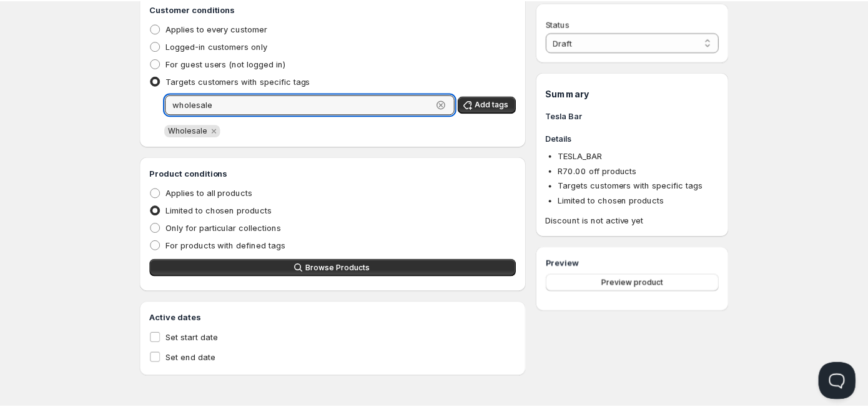
scroll to position [295, 0]
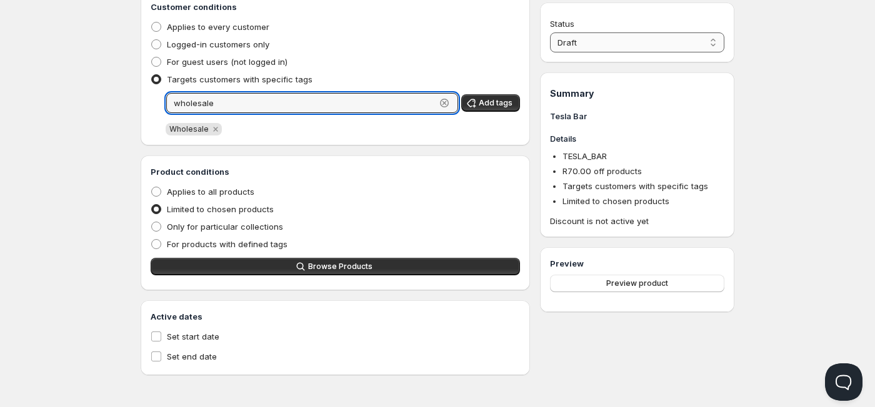
type input "wholesale"
click at [665, 34] on select "Draft Active" at bounding box center [637, 42] width 174 height 20
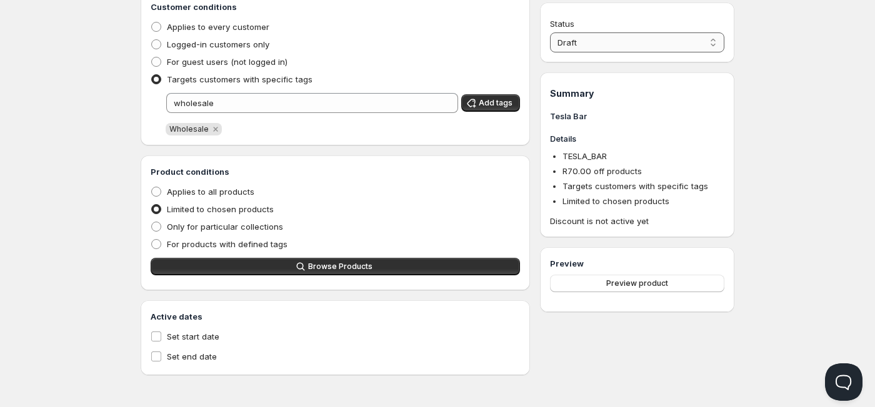
select select "1"
click at [550, 32] on select "Draft Active" at bounding box center [637, 42] width 174 height 20
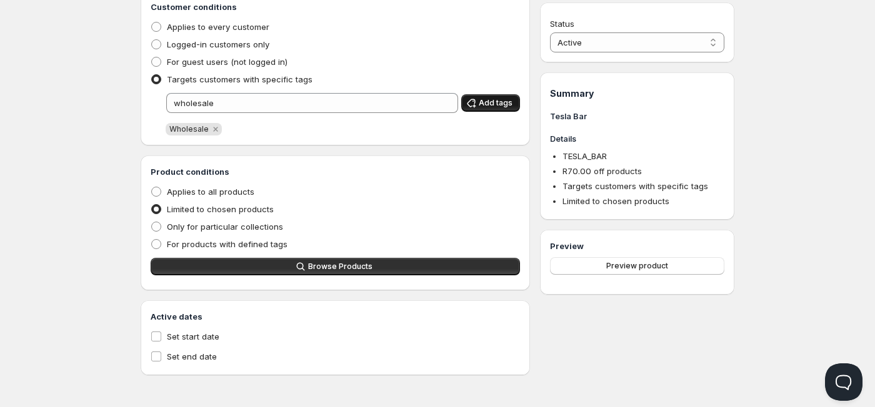
click at [494, 106] on span "Add tags" at bounding box center [496, 103] width 34 height 10
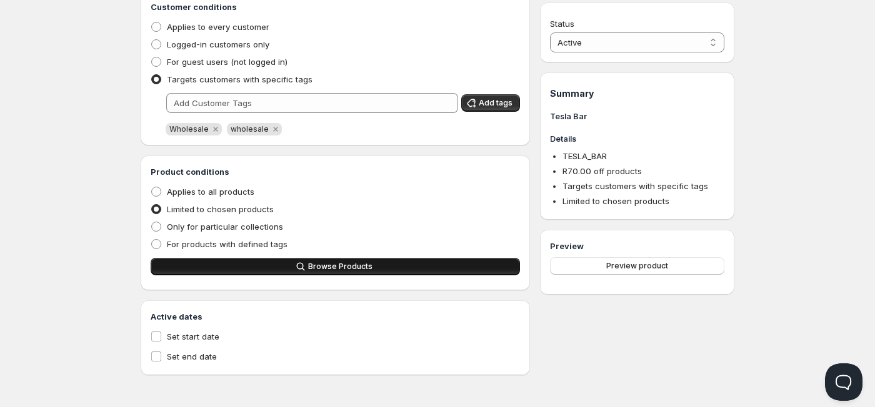
click at [231, 265] on button "Browse Products" at bounding box center [335, 266] width 369 height 17
